Goal: Task Accomplishment & Management: Manage account settings

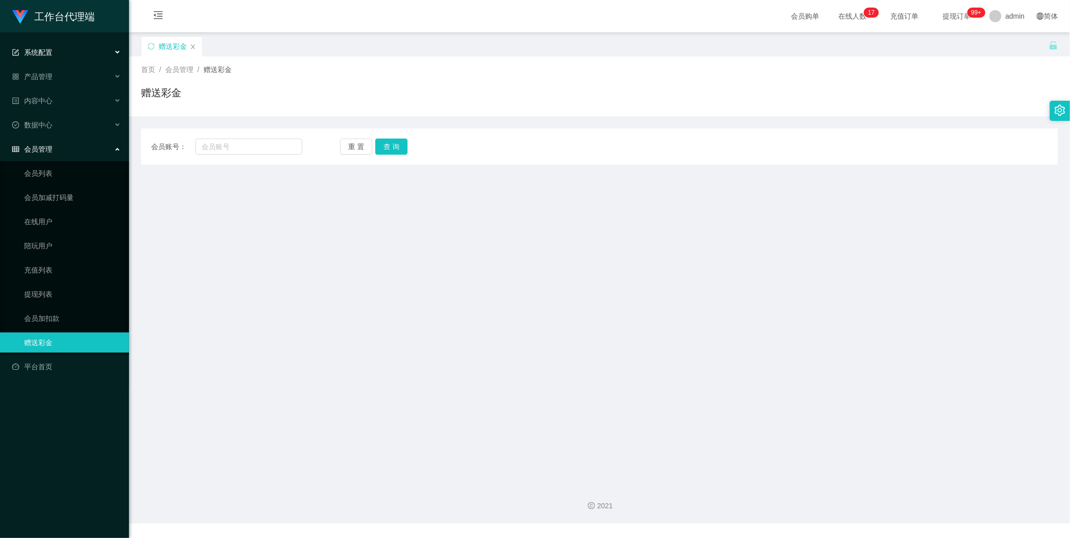
drag, startPoint x: 56, startPoint y: 60, endPoint x: 50, endPoint y: 65, distance: 6.9
click at [55, 60] on div "系统配置" at bounding box center [64, 52] width 129 height 20
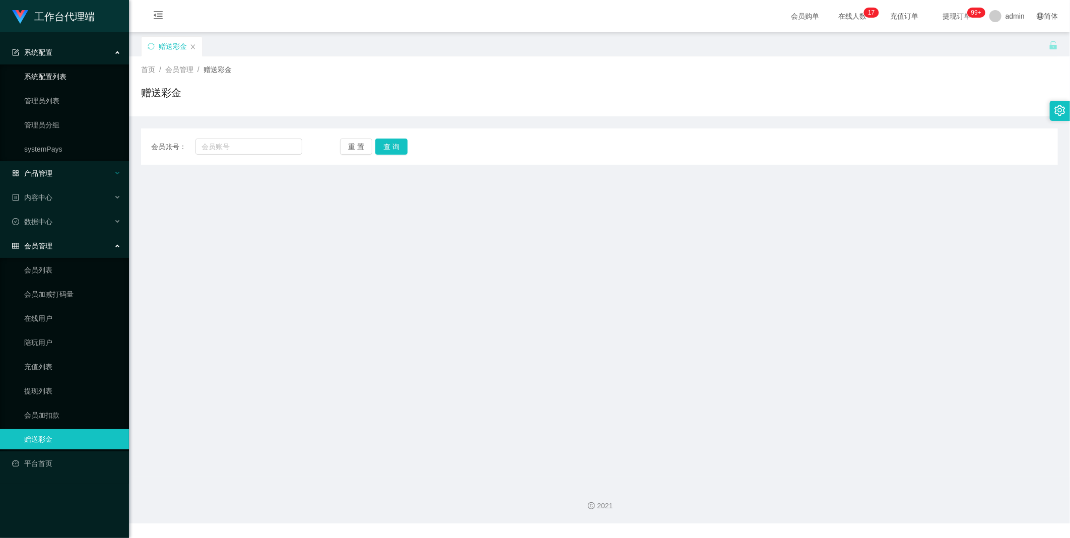
click at [43, 70] on link "系统配置列表" at bounding box center [72, 77] width 97 height 20
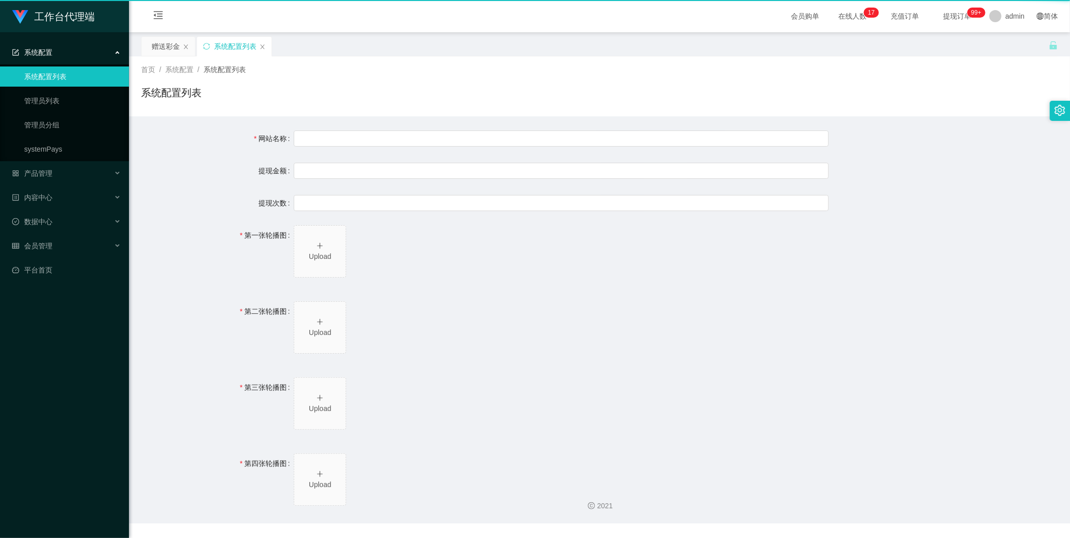
type input "40"
type input "1000000"
type input "[URL][DOMAIN_NAME]"
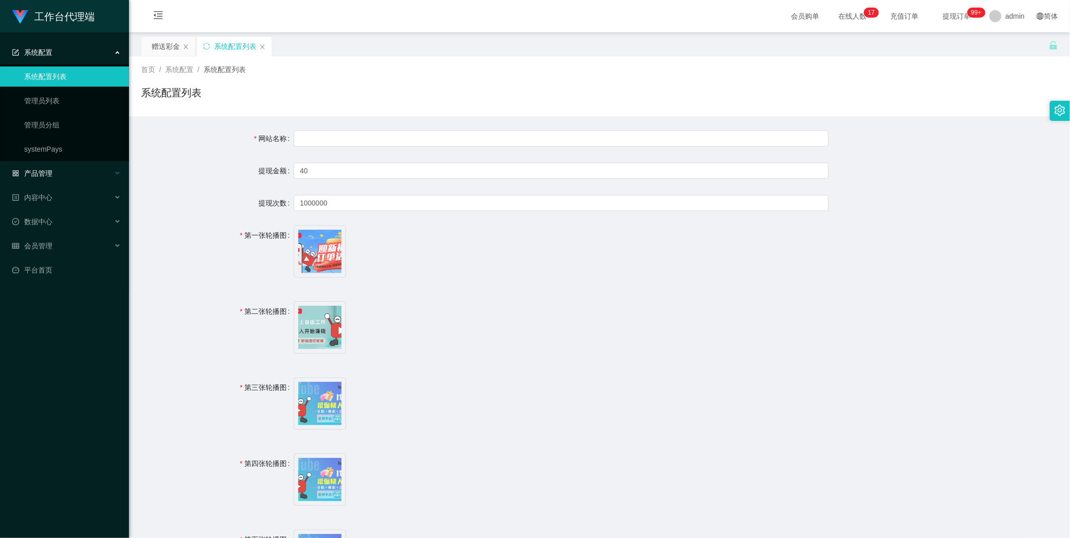
click at [53, 163] on ul "系统配置 系统配置列表 管理员列表 管理员分组 systemPays 产品管理 内容中心 数据中心 会员管理 会员列表 会员加减打码量 在线用户 陪玩用户 充…" at bounding box center [64, 161] width 129 height 258
click at [49, 164] on div "产品管理" at bounding box center [64, 173] width 129 height 20
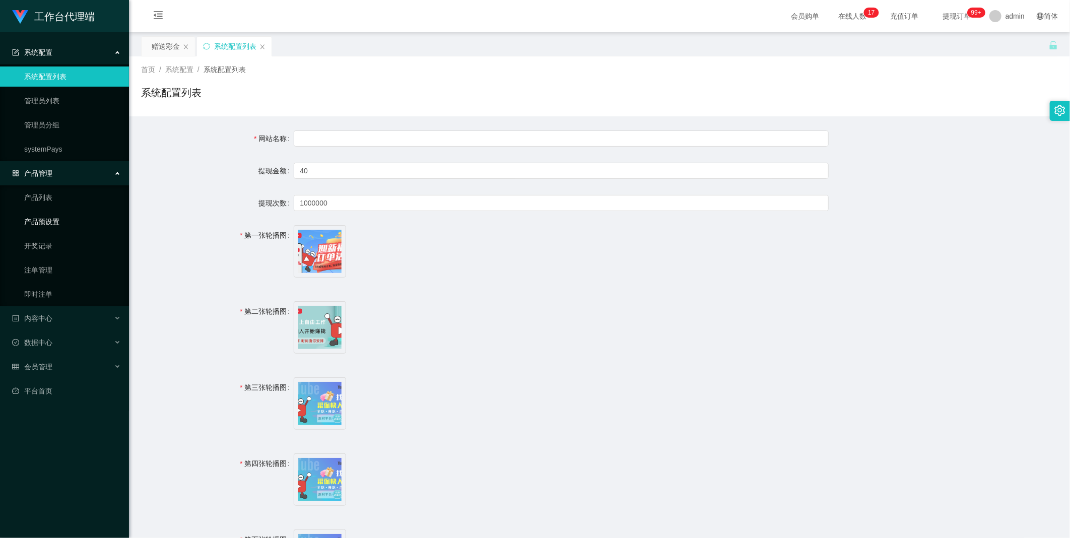
click at [44, 219] on link "产品预设置" at bounding box center [72, 222] width 97 height 20
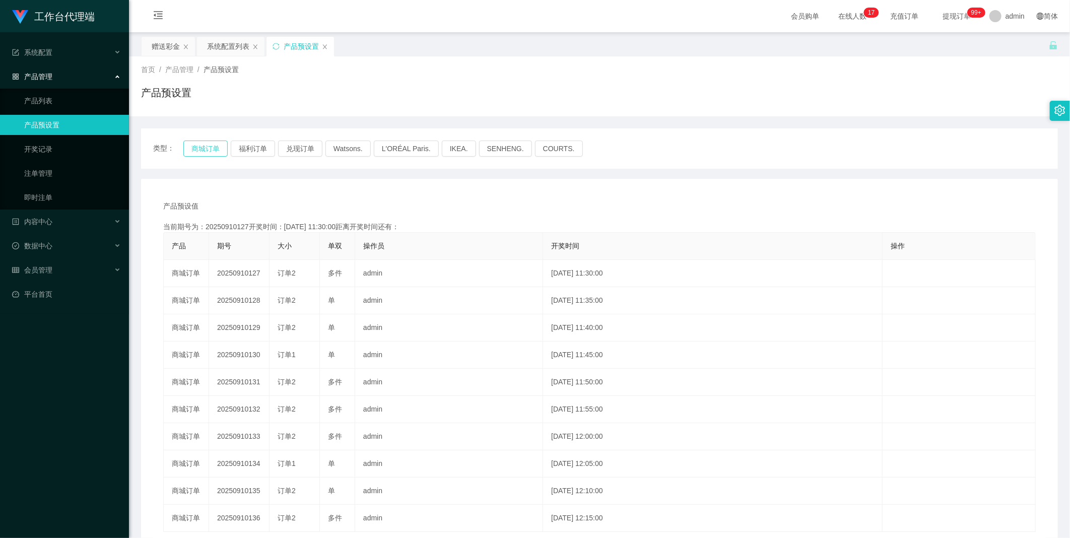
click at [205, 143] on button "商城订单" at bounding box center [205, 149] width 44 height 16
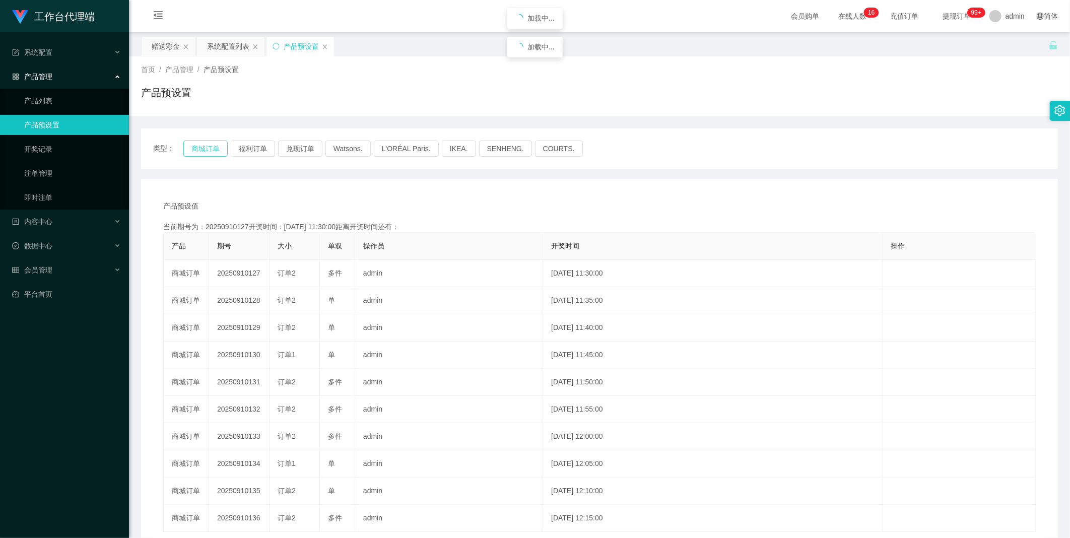
click at [205, 143] on button "商城订单" at bounding box center [205, 149] width 44 height 16
